Goal: Find specific page/section: Find specific page/section

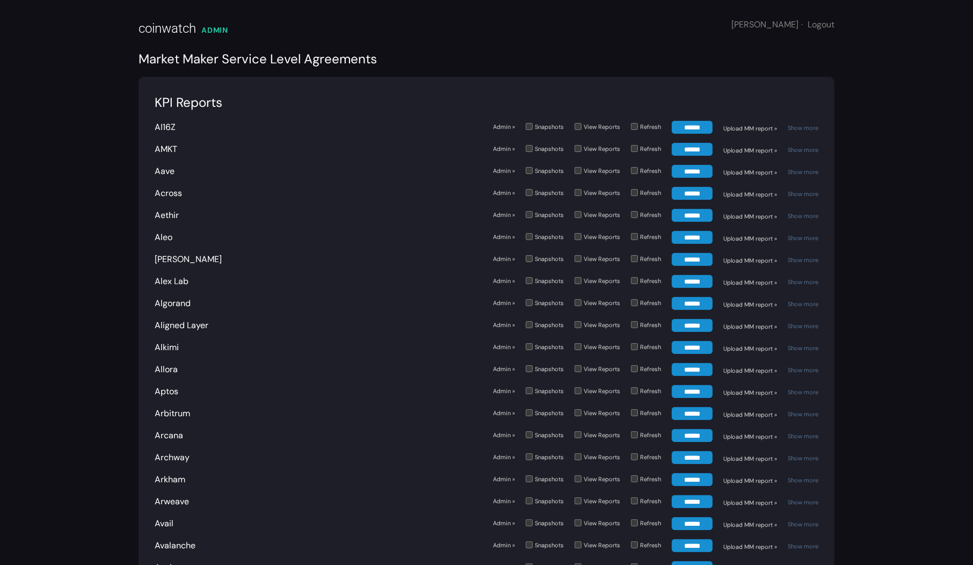
click at [403, 284] on div "Alex Lab" at bounding box center [319, 281] width 328 height 13
click at [797, 193] on link "Show more" at bounding box center [803, 194] width 31 height 8
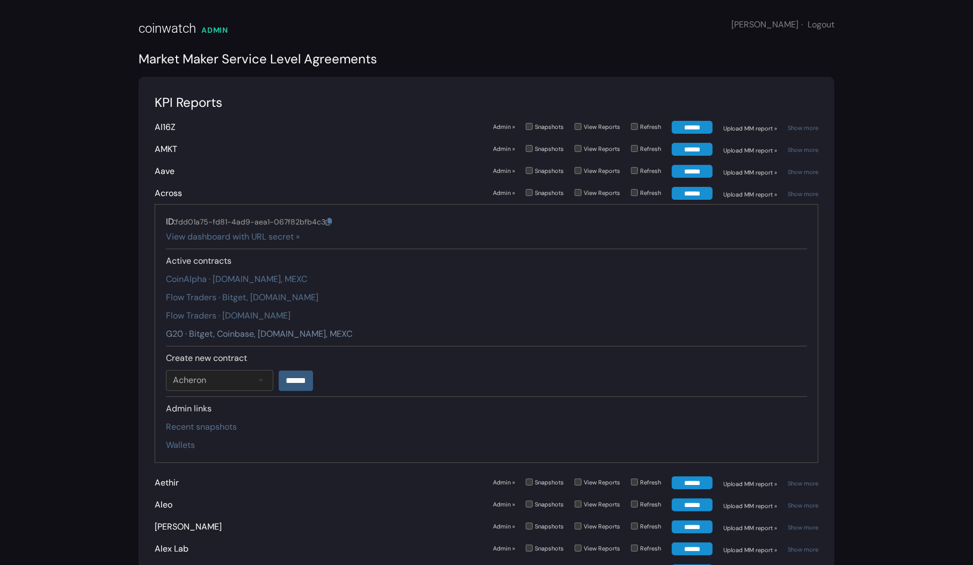
click at [289, 329] on link "G20 · Bitget, Coinbase, [DOMAIN_NAME], MEXC" at bounding box center [259, 333] width 186 height 11
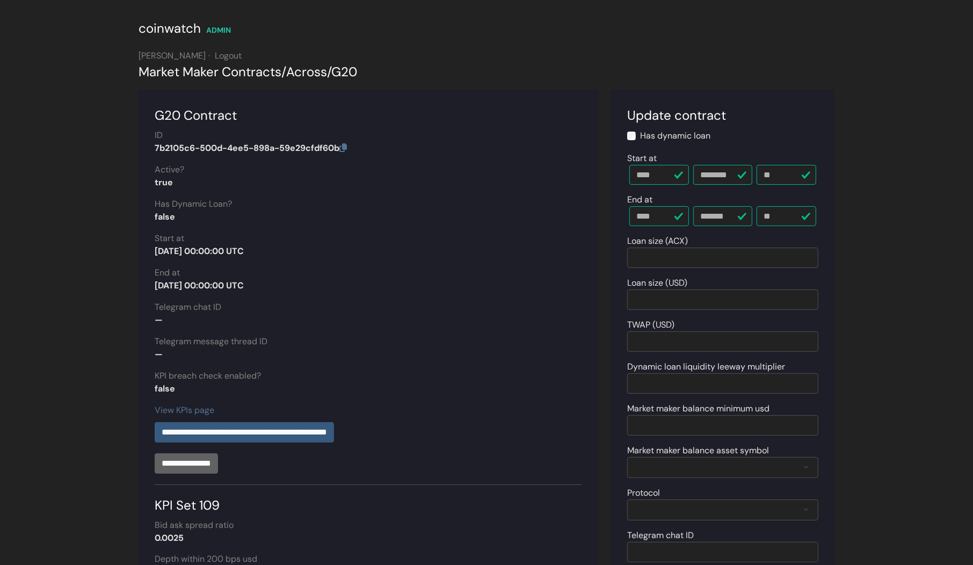
click at [602, 345] on div "**********" at bounding box center [368, 407] width 473 height 635
